Goal: Information Seeking & Learning: Learn about a topic

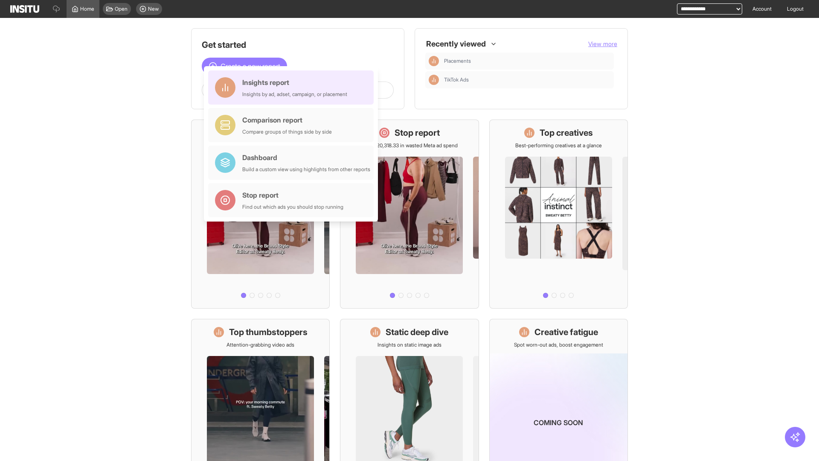
click at [293, 87] on div "Insights report Insights by ad, adset, campaign, or placement" at bounding box center [294, 87] width 105 height 20
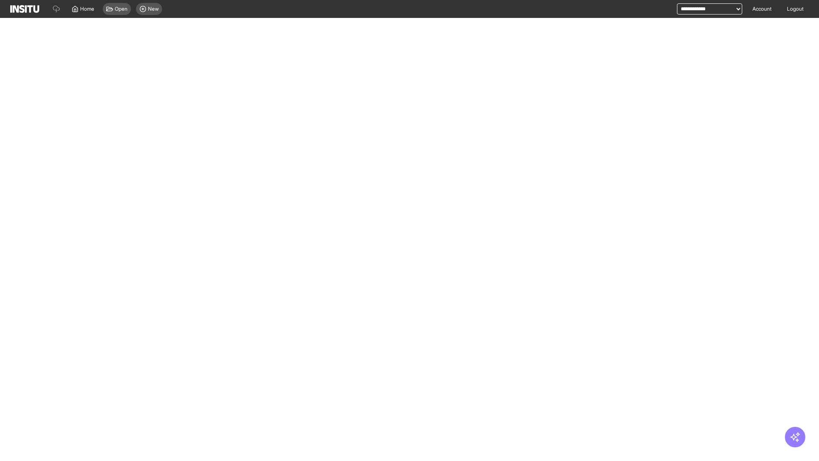
select select "**"
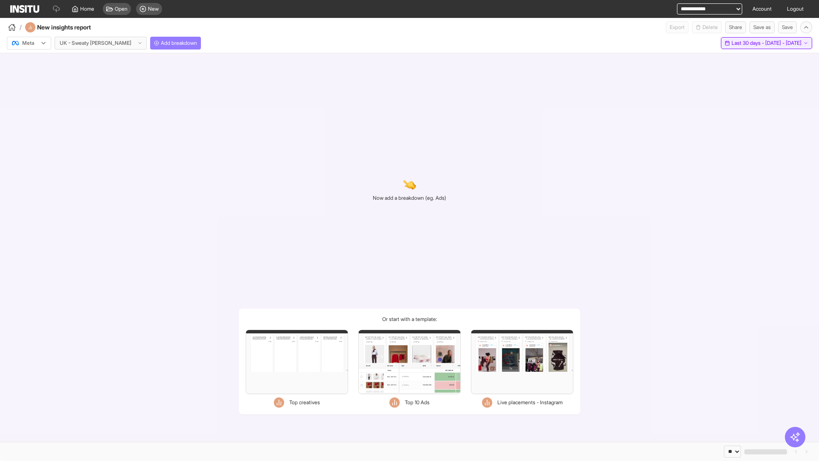
click at [748, 43] on span "Last 30 days - [DATE] - [DATE]" at bounding box center [767, 43] width 70 height 7
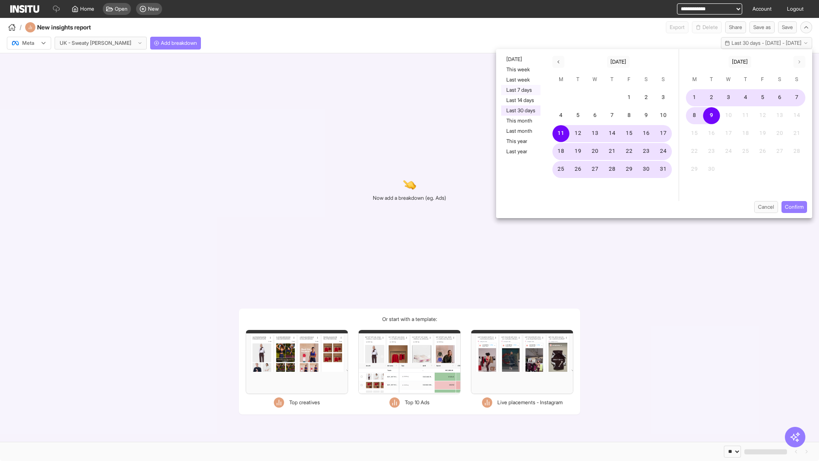
click at [520, 90] on button "Last 7 days" at bounding box center [520, 90] width 39 height 10
